Goal: Task Accomplishment & Management: Manage account settings

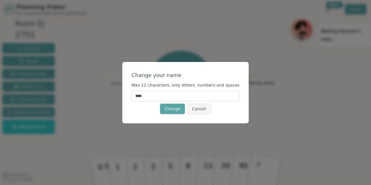
drag, startPoint x: 158, startPoint y: 97, endPoint x: 135, endPoint y: 99, distance: 23.3
click at [135, 99] on div "Change your name Max 12 characters, only letters, numbers and spaces **** Chang…" at bounding box center [185, 92] width 127 height 61
type input "******"
click at [173, 110] on button "Change" at bounding box center [172, 109] width 25 height 10
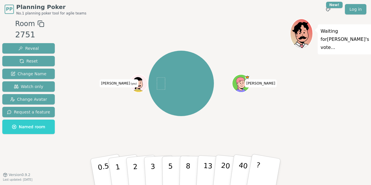
click at [136, 84] on icon at bounding box center [134, 84] width 3 height 2
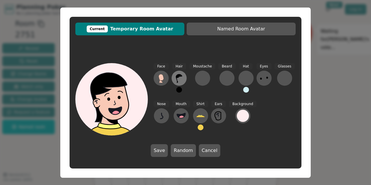
click at [181, 77] on icon at bounding box center [178, 78] width 9 height 9
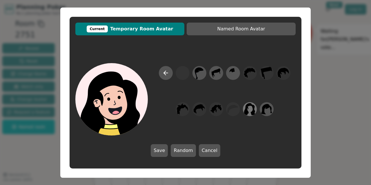
click at [251, 110] on icon at bounding box center [249, 109] width 11 height 13
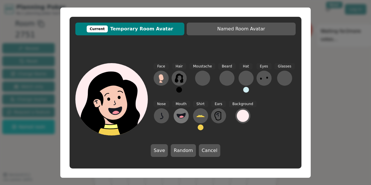
click at [184, 114] on icon at bounding box center [181, 115] width 9 height 5
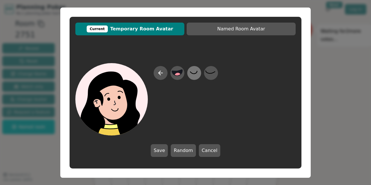
click at [194, 75] on icon at bounding box center [193, 72] width 11 height 13
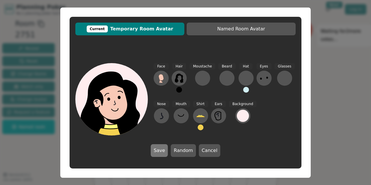
click at [162, 151] on button "Save" at bounding box center [159, 150] width 17 height 13
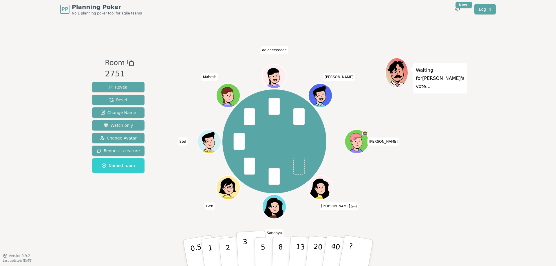
click at [245, 248] on p "3" at bounding box center [246, 254] width 6 height 32
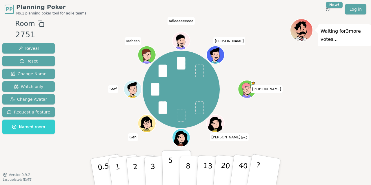
click at [167, 167] on button "5" at bounding box center [177, 172] width 30 height 44
